Goal: Task Accomplishment & Management: Complete application form

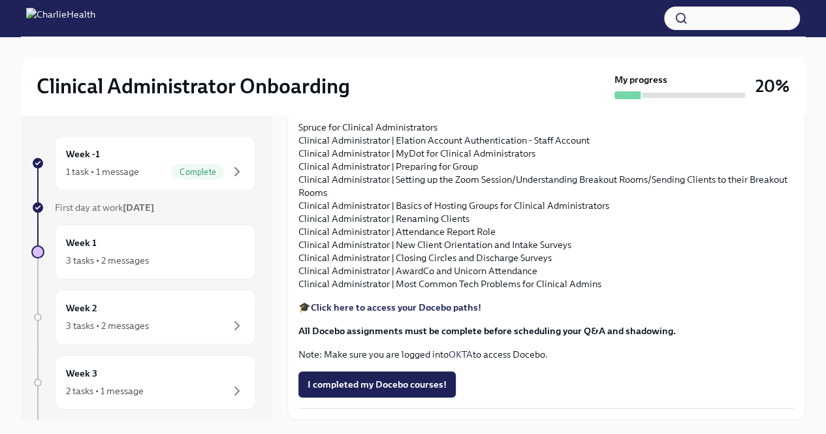
scroll to position [1533, 0]
click at [165, 313] on div "Week 2 3 tasks • 2 messages" at bounding box center [155, 317] width 179 height 33
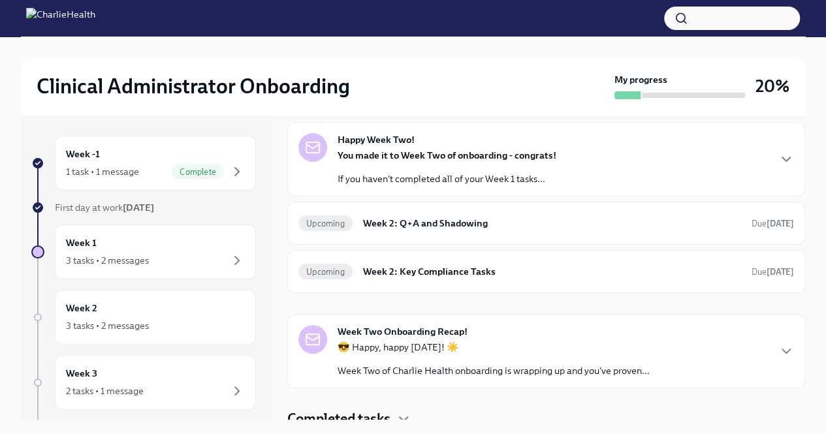
scroll to position [60, 0]
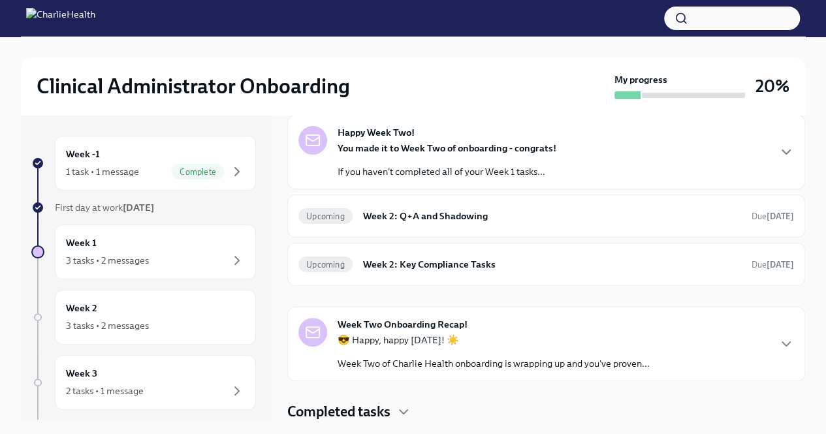
click at [761, 344] on div "Week Two Onboarding Recap! 😎 Happy, happy [DATE]! ☀️ Week Two of Charlie Health…" at bounding box center [546, 344] width 496 height 52
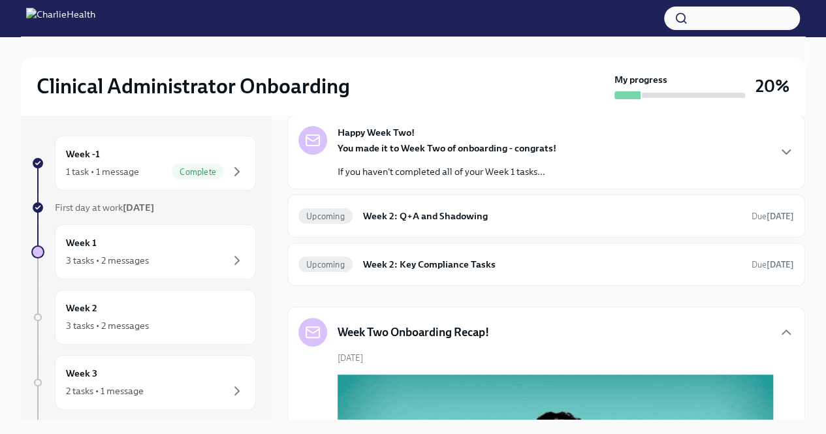
click at [740, 158] on div "Happy Week Two! You made it to Week Two of onboarding - congrats! If you haven'…" at bounding box center [546, 152] width 496 height 52
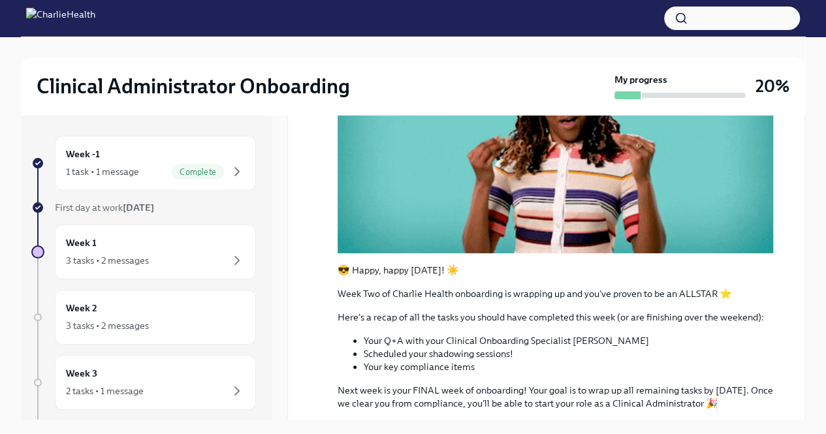
scroll to position [631, 0]
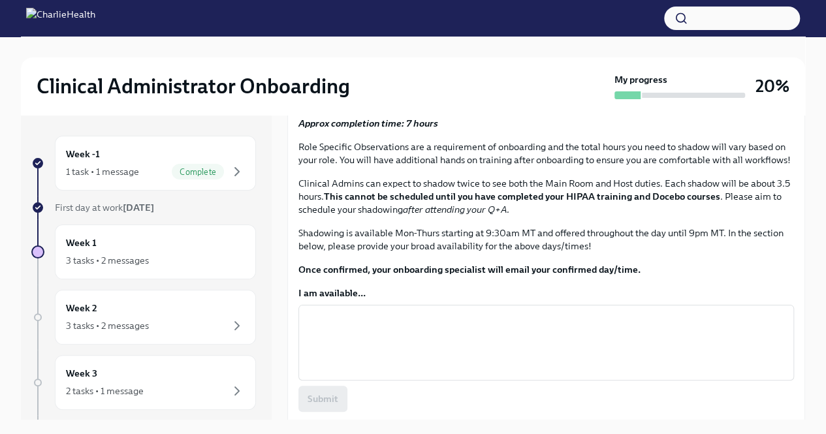
scroll to position [474, 0]
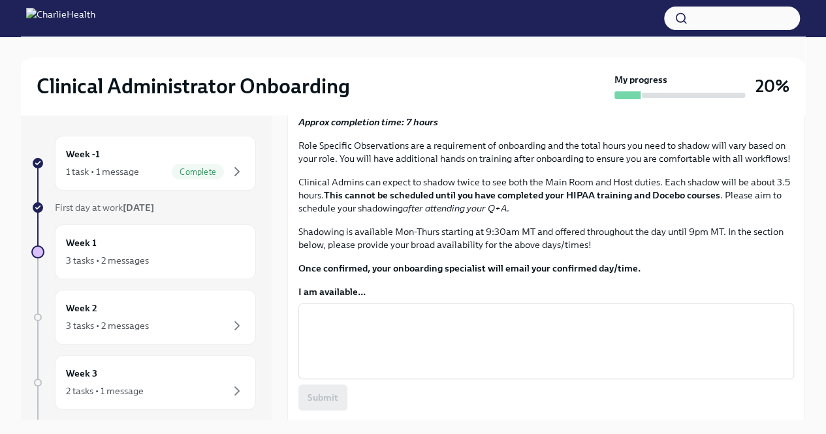
click at [482, 25] on span "Schedule your Q+A with [PERSON_NAME] via [GEOGRAPHIC_DATA]." at bounding box center [464, 18] width 313 height 13
click at [133, 255] on div "3 tasks • 2 messages" at bounding box center [107, 260] width 83 height 13
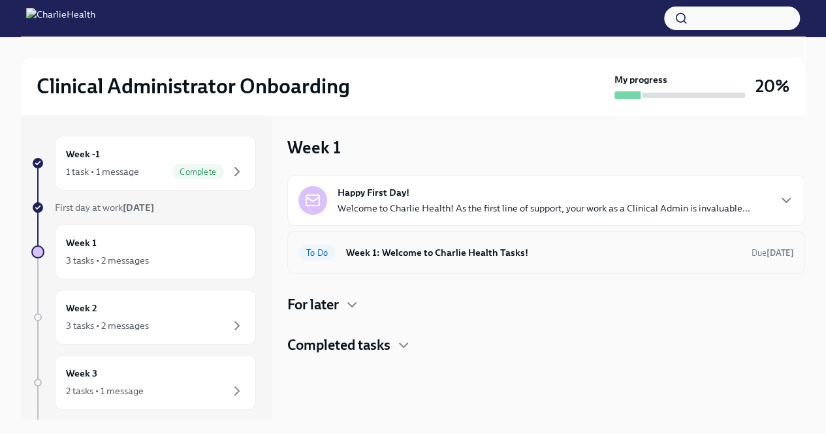
click at [452, 253] on h6 "Week 1: Welcome to Charlie Health Tasks!" at bounding box center [543, 253] width 395 height 14
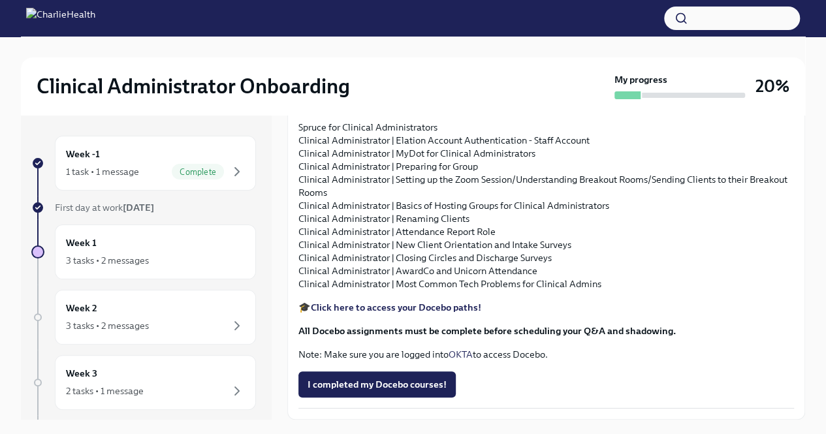
scroll to position [1533, 0]
click at [416, 396] on button "I completed my Docebo courses!" at bounding box center [376, 385] width 157 height 26
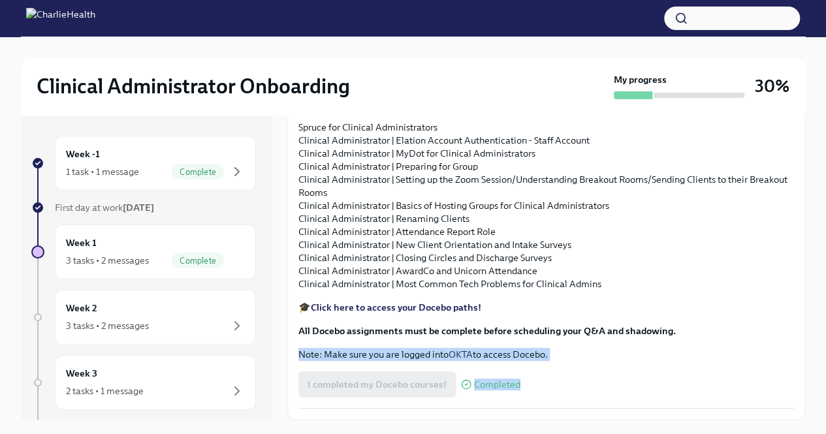
drag, startPoint x: 805, startPoint y: 408, endPoint x: 787, endPoint y: 323, distance: 86.7
click at [787, 323] on div "Clinical Administrator Onboarding My progress 30% Week -1 1 task • 1 message Co…" at bounding box center [413, 247] width 826 height 420
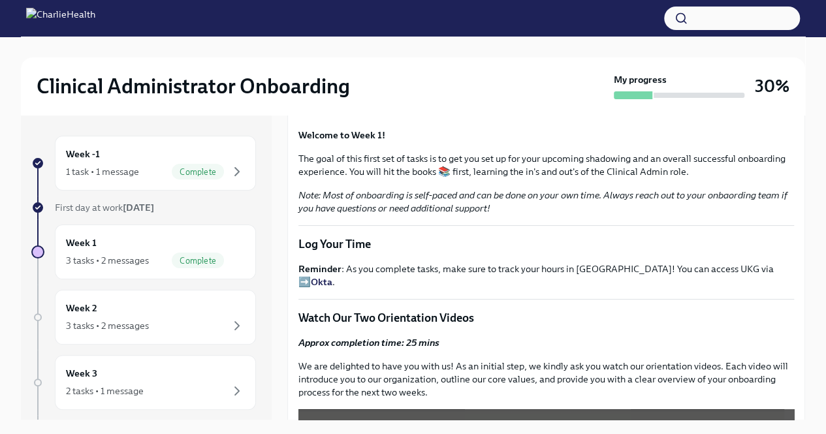
scroll to position [0, 0]
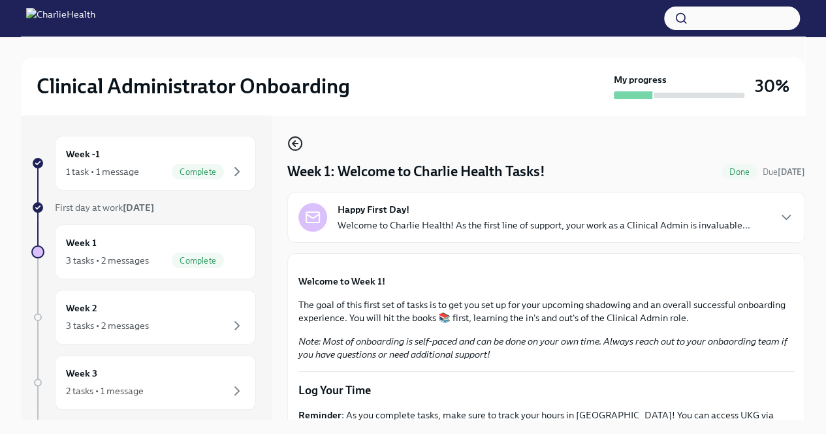
click at [295, 144] on icon "button" at bounding box center [295, 144] width 5 height 0
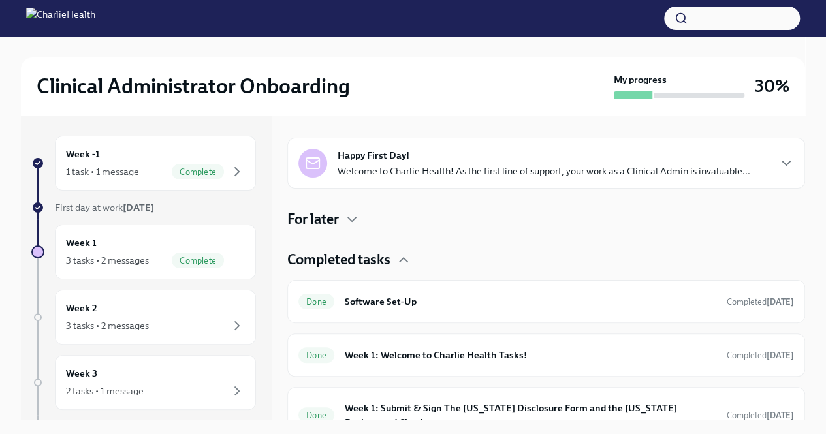
scroll to position [213, 0]
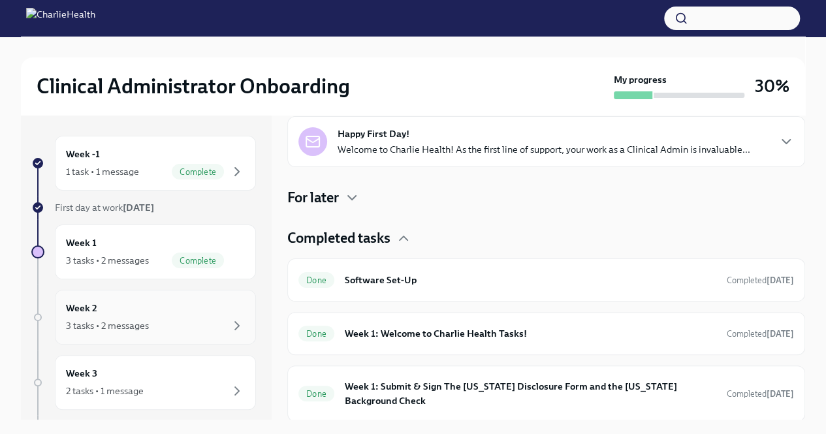
click at [182, 315] on div "Week 2 3 tasks • 2 messages" at bounding box center [155, 317] width 179 height 33
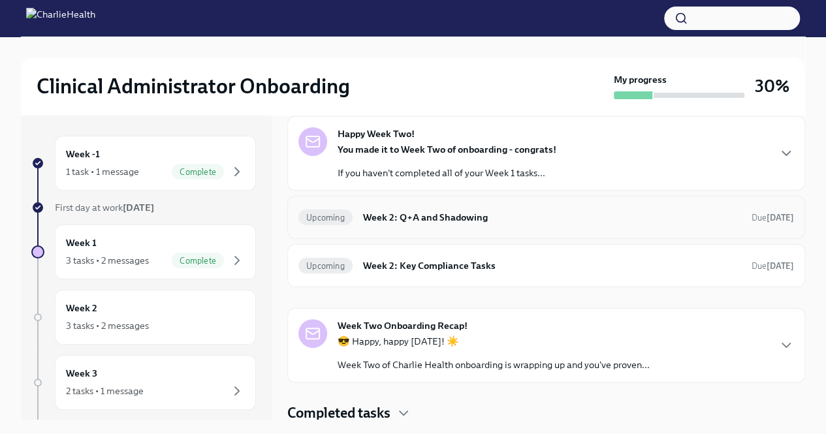
click at [550, 225] on div "Upcoming Week 2: Q+A and Shadowing Due [DATE]" at bounding box center [546, 217] width 496 height 21
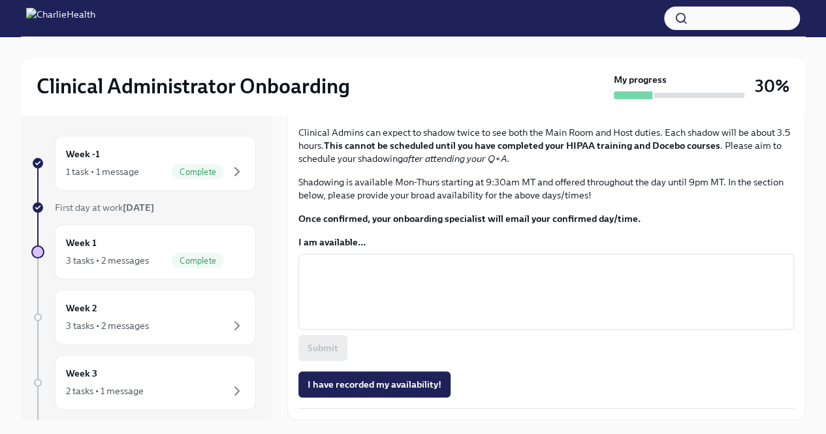
scroll to position [669, 0]
